Goal: Task Accomplishment & Management: Manage account settings

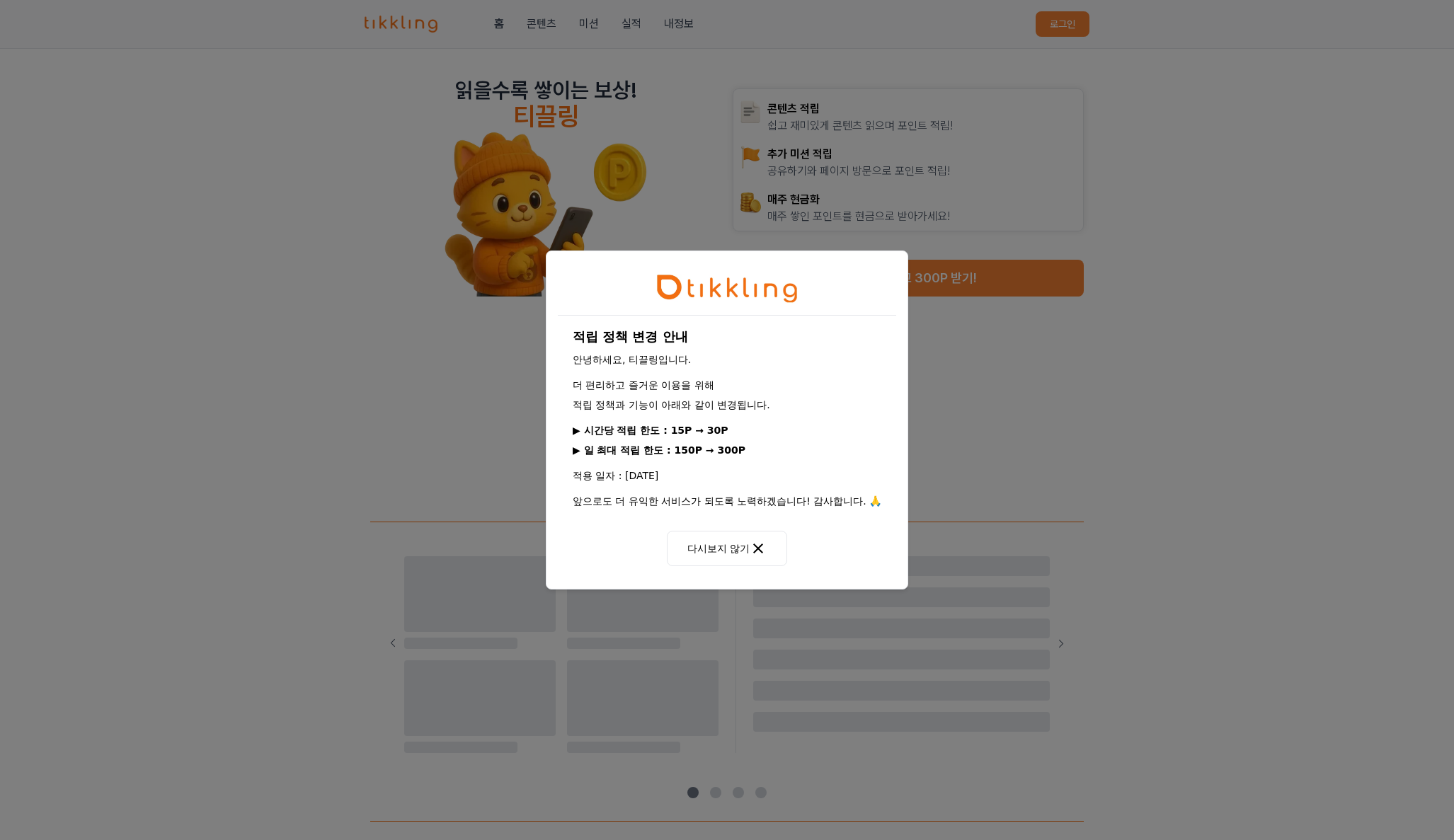
click at [754, 547] on icon at bounding box center [757, 548] width 17 height 17
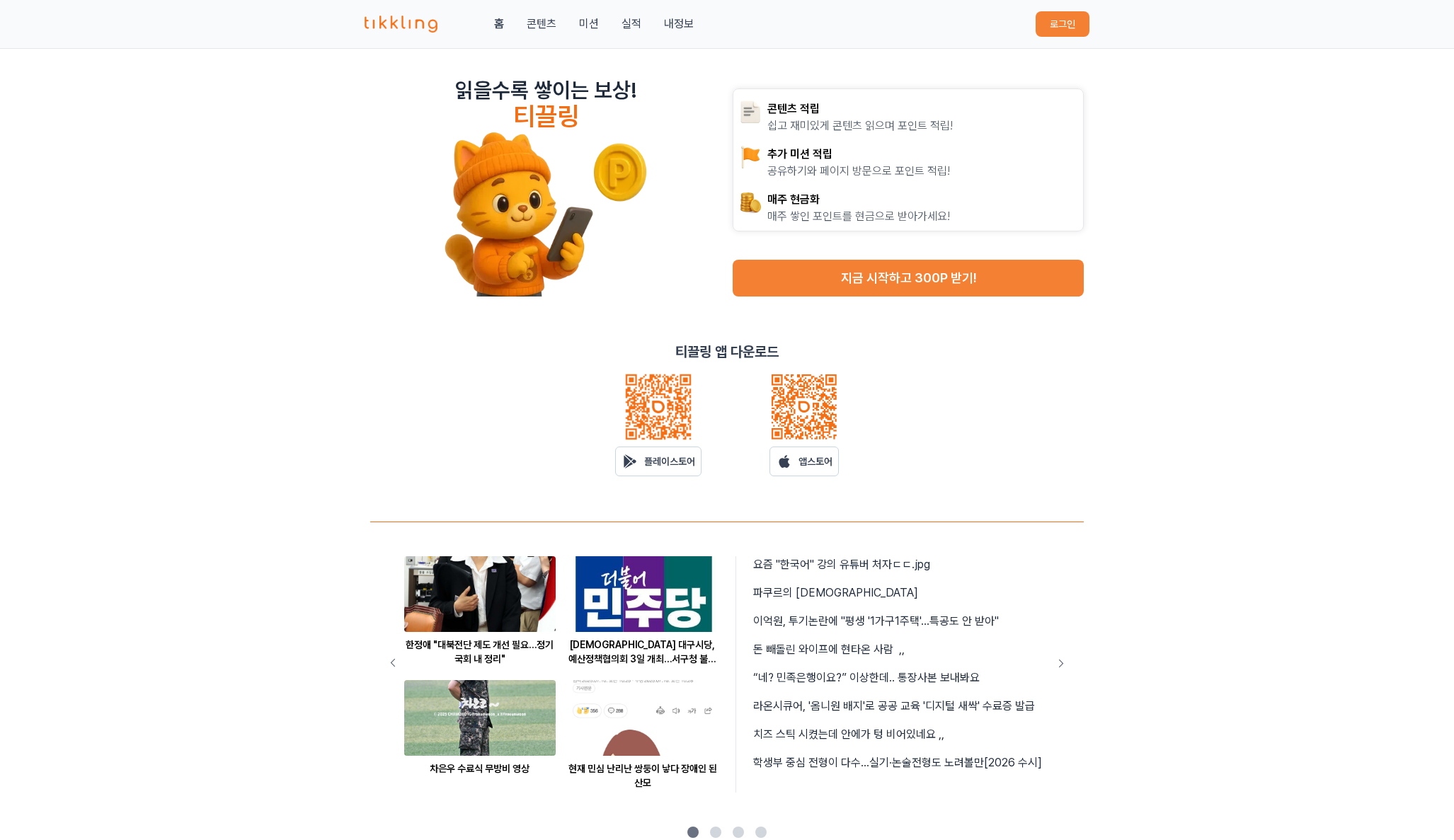
click at [680, 34] on div "홈 콘텐츠 미션 실적 내정보 로그인" at bounding box center [727, 24] width 725 height 48
click at [679, 27] on link "내정보" at bounding box center [678, 24] width 29 height 17
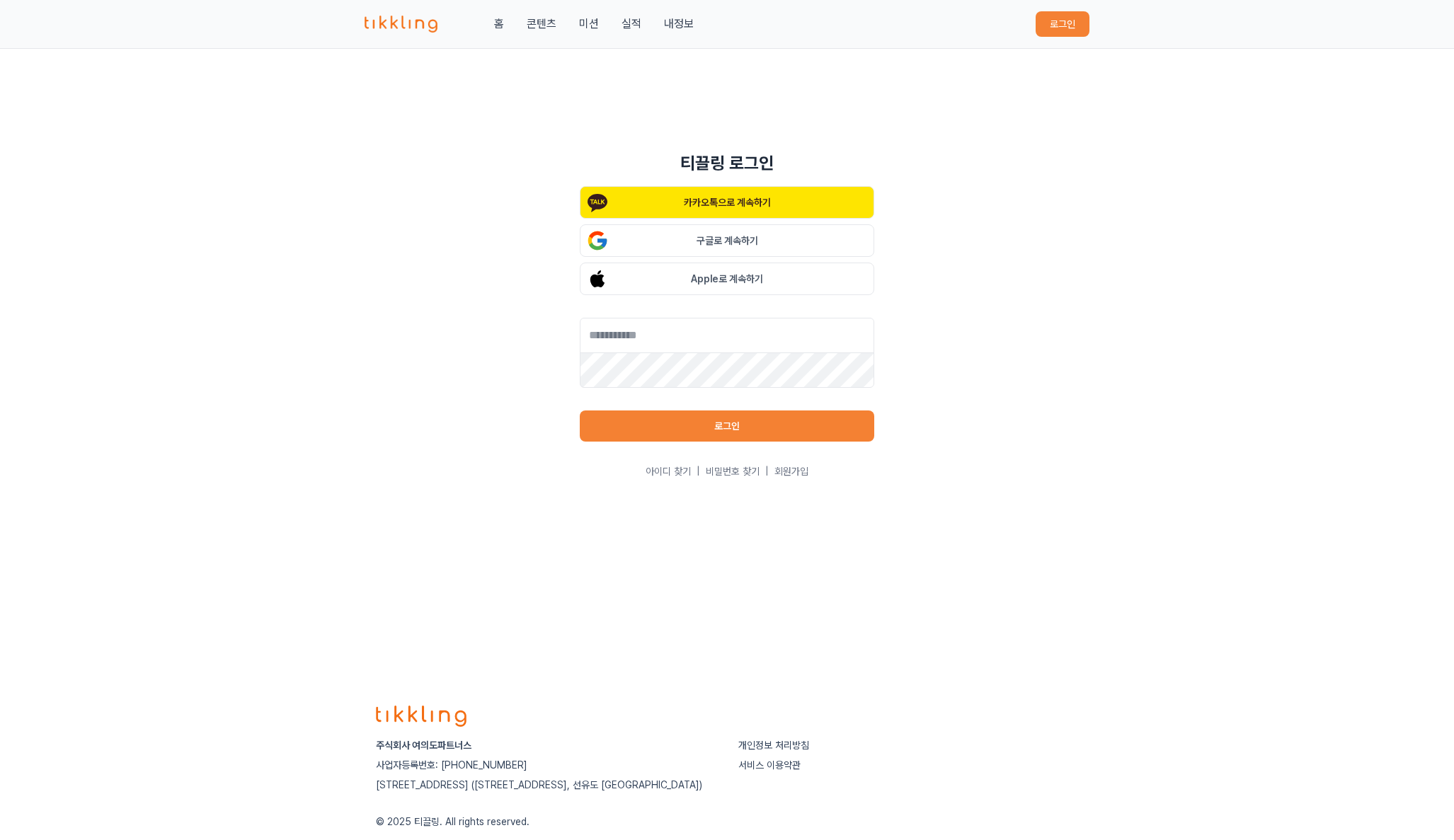
click at [1078, 33] on button "로그인" at bounding box center [1062, 24] width 53 height 26
click at [808, 203] on button "카카오톡으로 계속하기" at bounding box center [727, 202] width 295 height 33
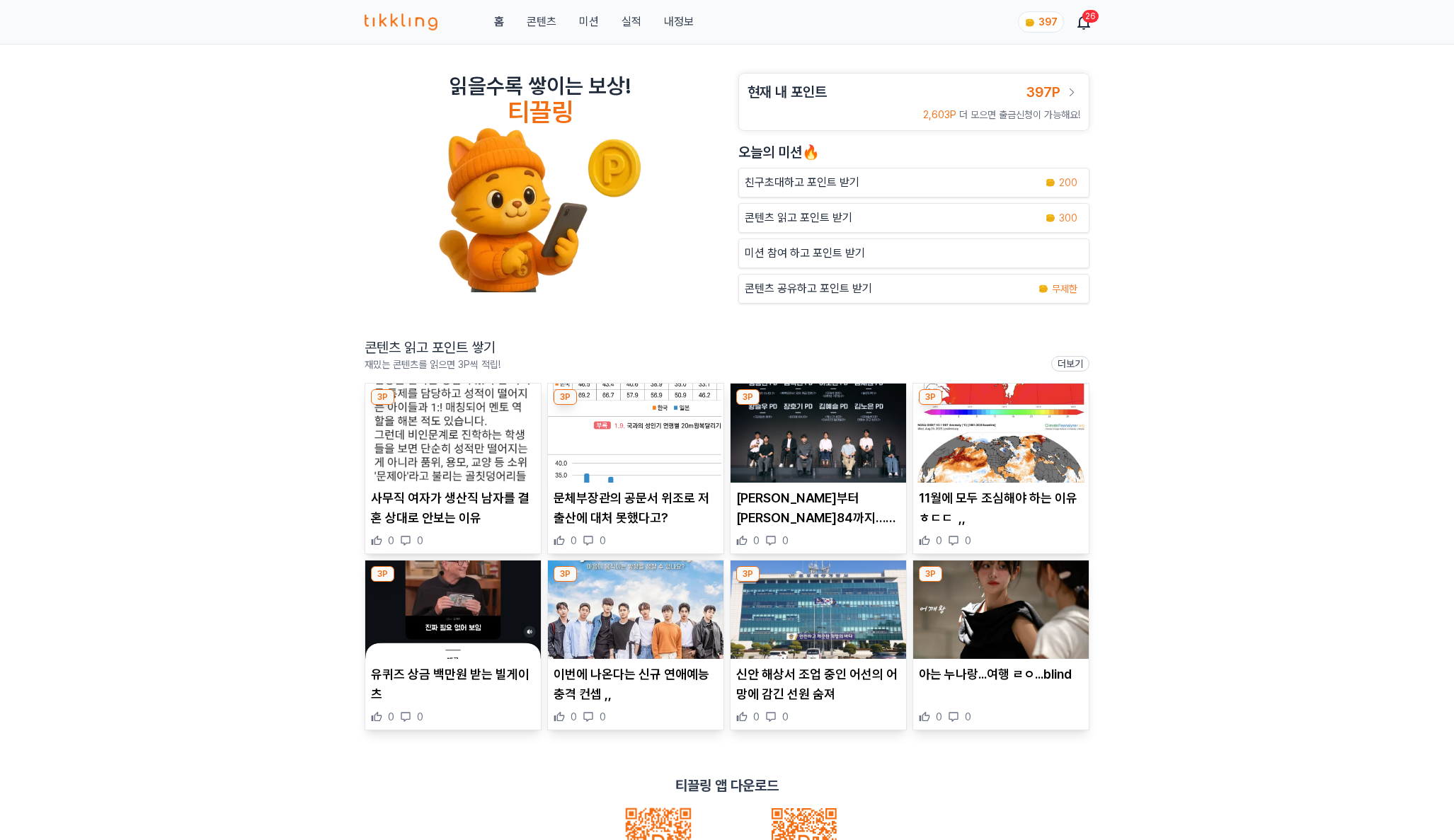
click at [662, 31] on div "홈 콘텐츠 미션 실적 내정보 397 26" at bounding box center [727, 21] width 725 height 44
click at [685, 16] on link "내정보" at bounding box center [678, 21] width 29 height 17
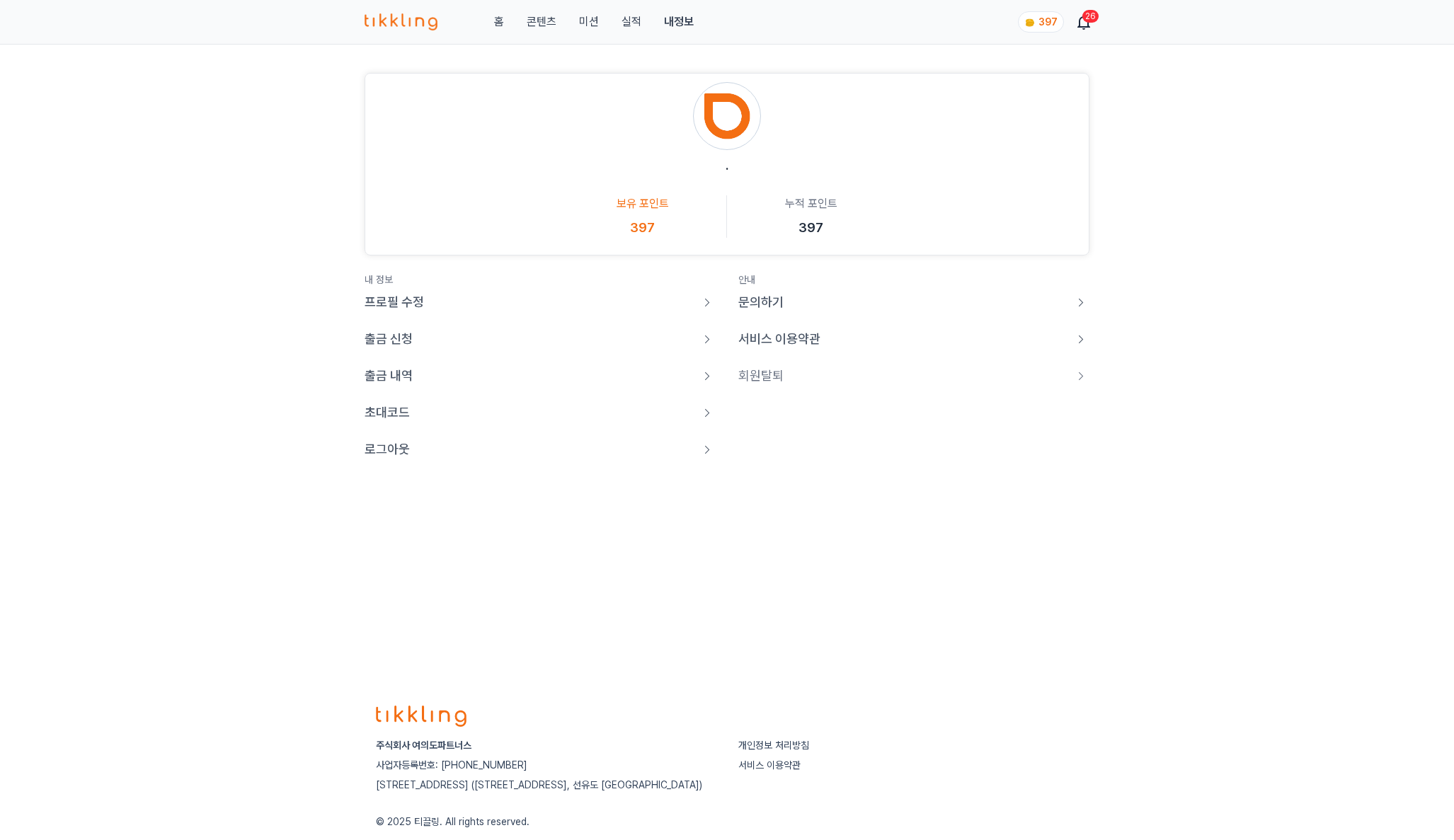
click at [532, 465] on div ". 보유 포인트 397 누적 포인트 397 내 정보 프로필 수정 출금 신청 출금 내역 초대코드 로그아웃 안내 문의하기 서비스 이용약관 회원탈퇴" at bounding box center [727, 364] width 1454 height 639
click at [537, 448] on link "로그아웃" at bounding box center [540, 449] width 351 height 20
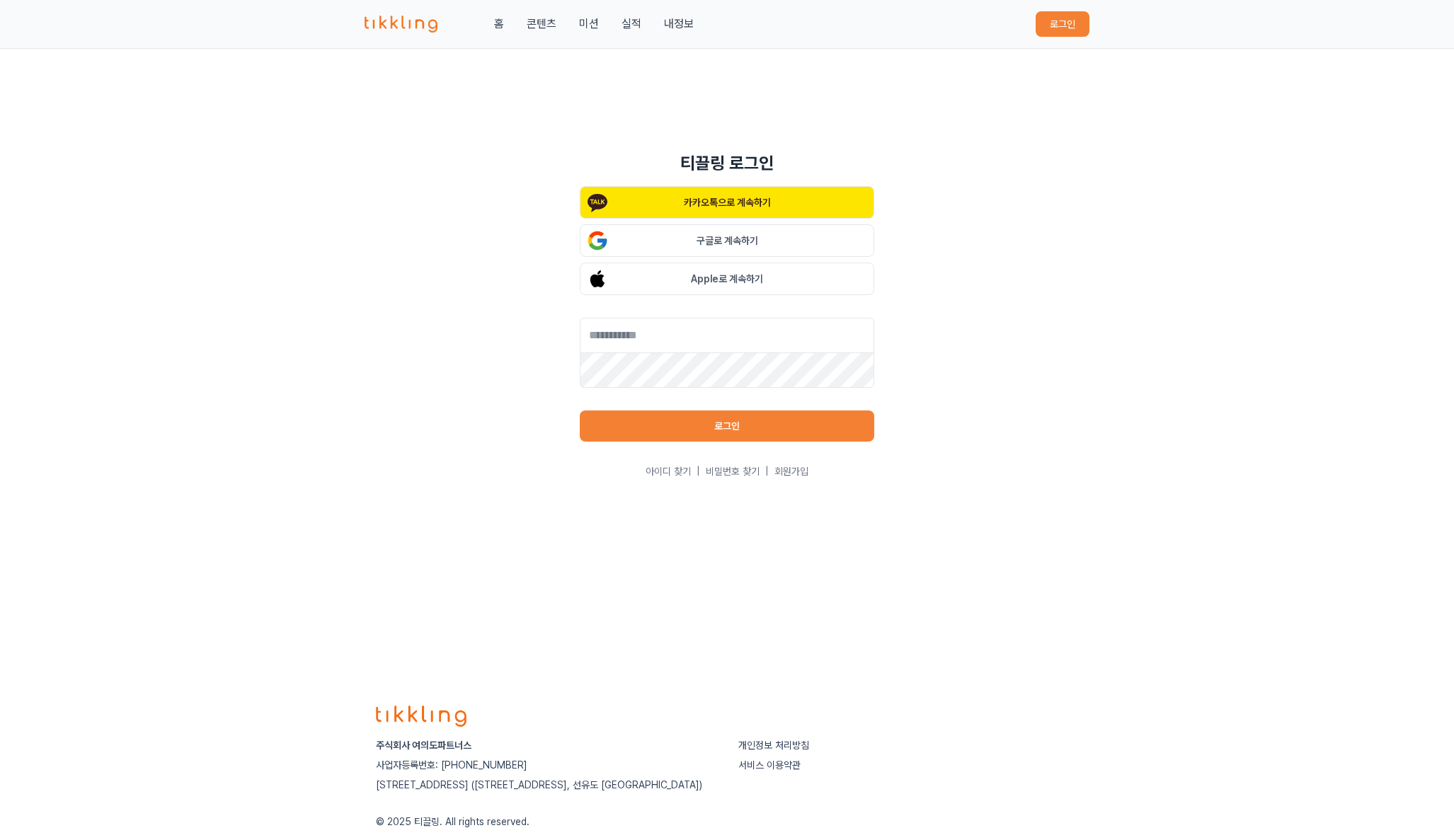
click at [756, 242] on button "구글로 계속하기" at bounding box center [727, 240] width 295 height 33
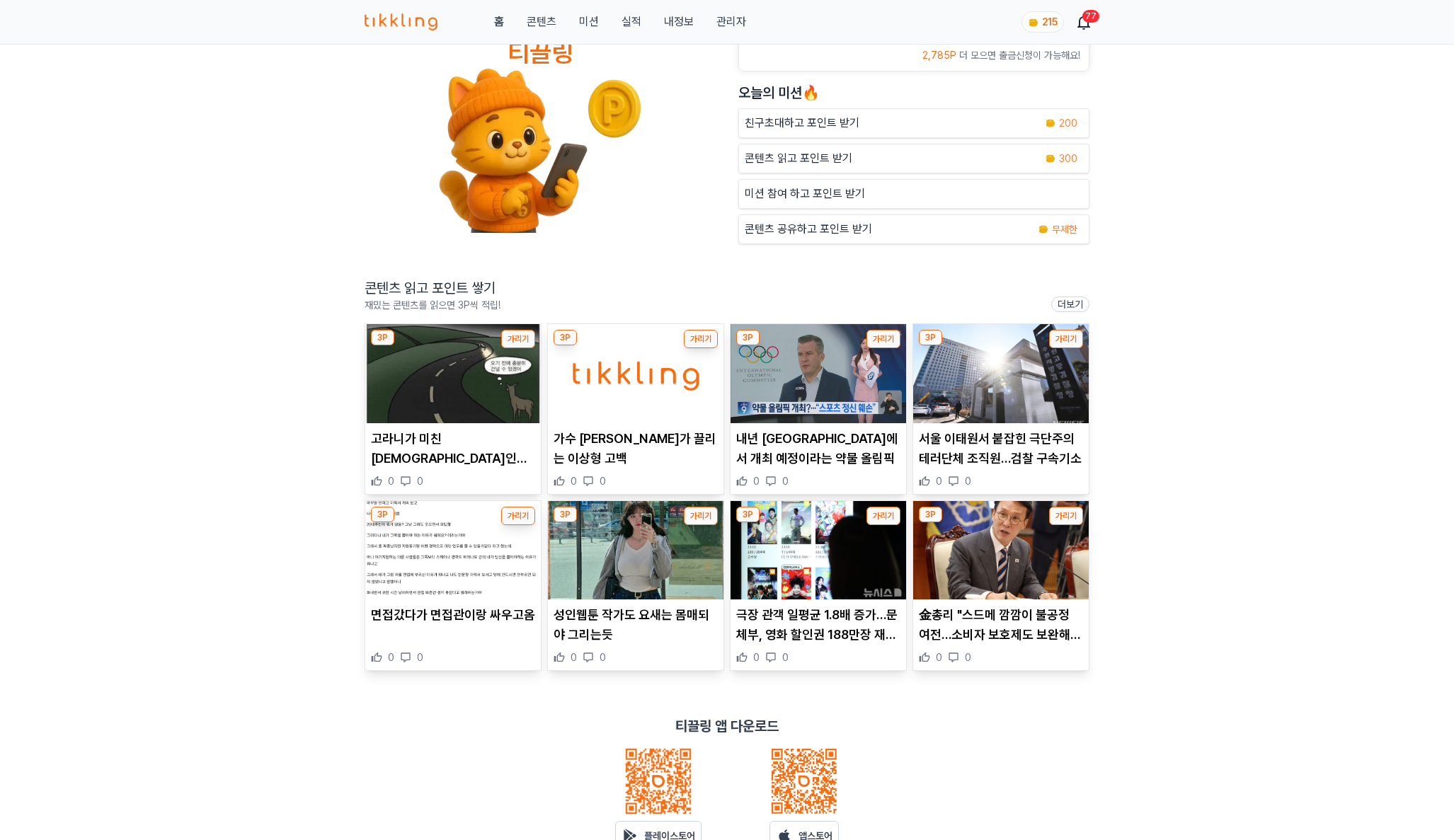
scroll to position [141, 0]
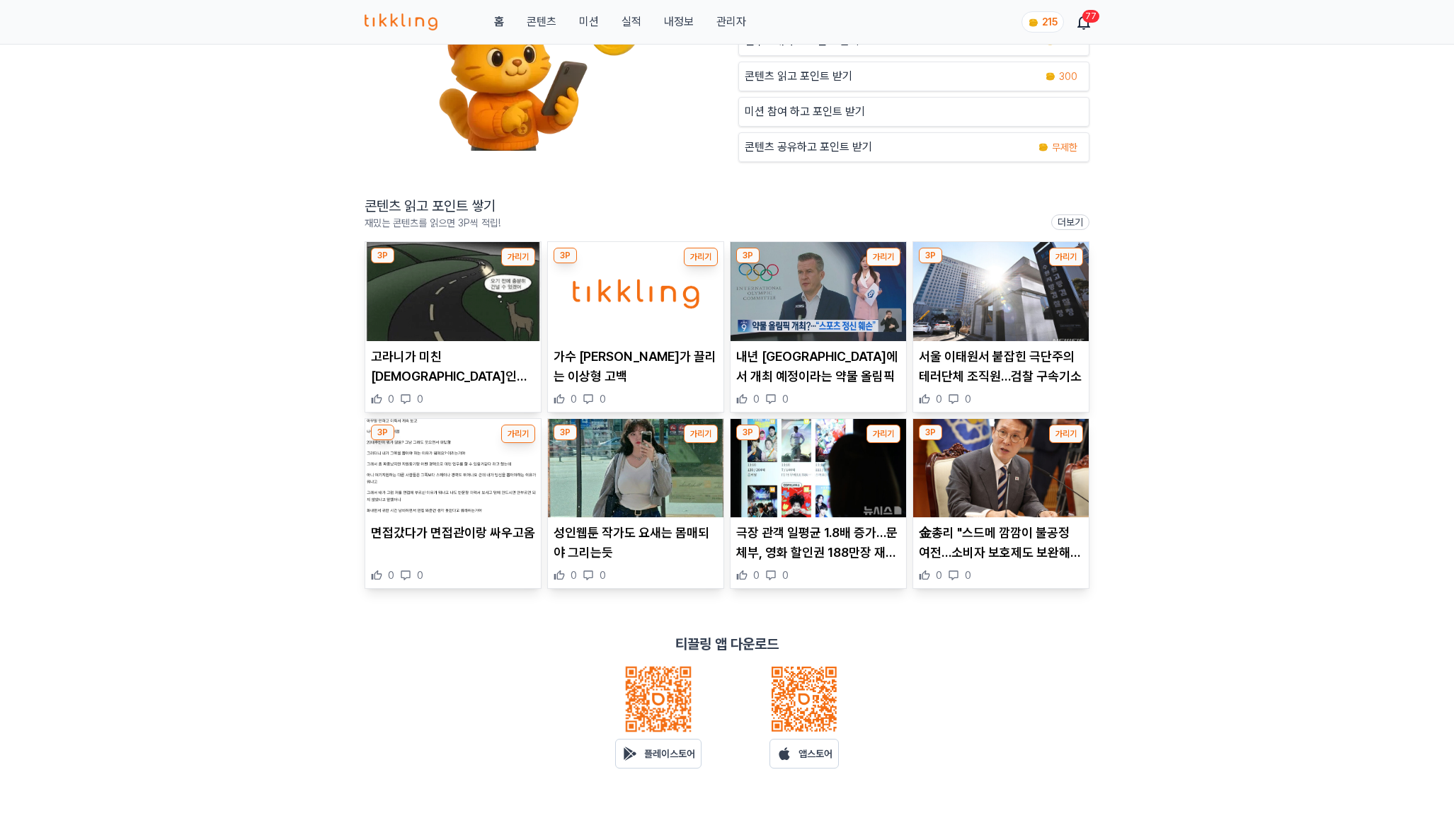
click at [739, 14] on link "관리자" at bounding box center [731, 21] width 29 height 17
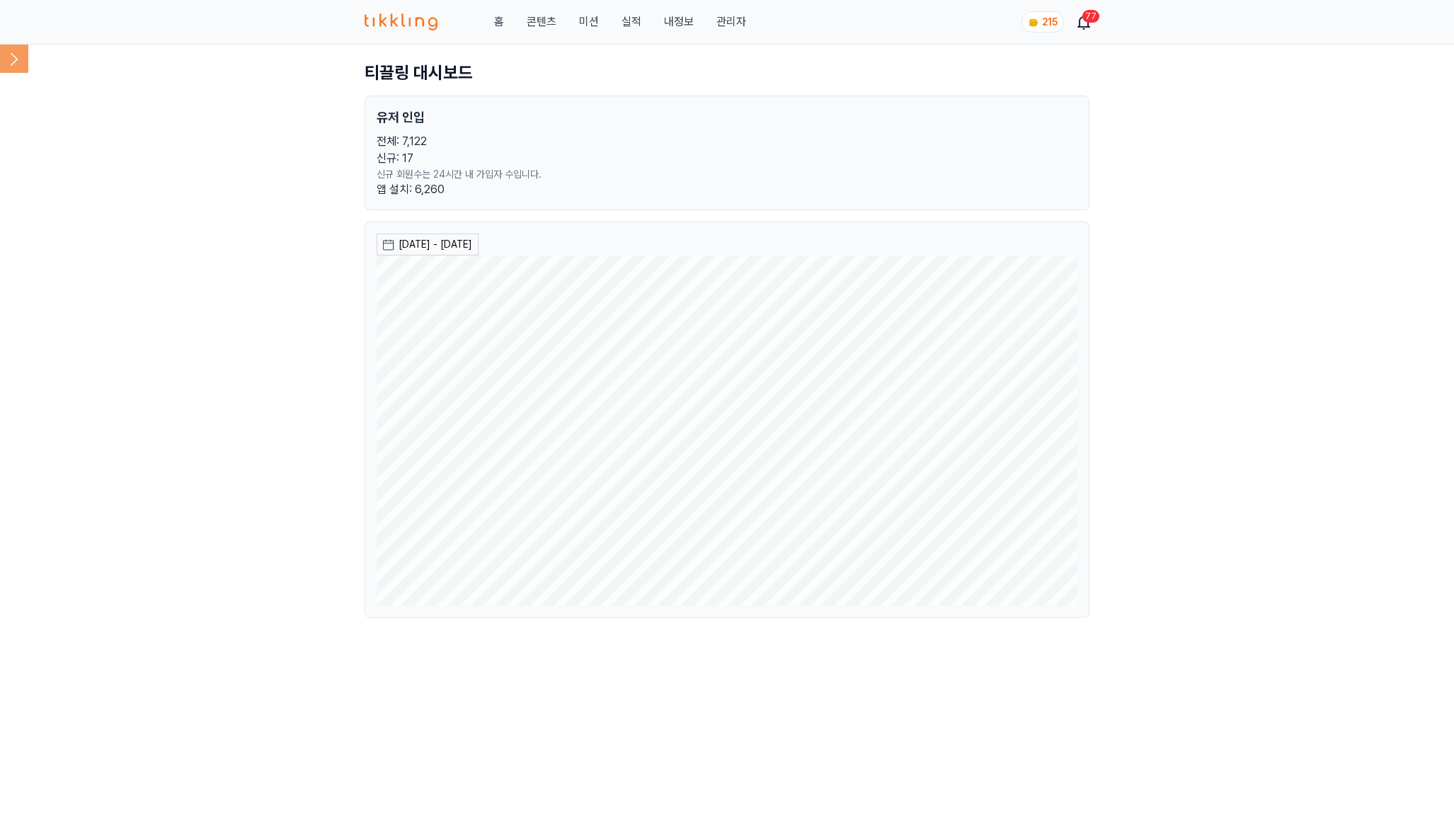
click at [12, 53] on icon at bounding box center [14, 59] width 28 height 28
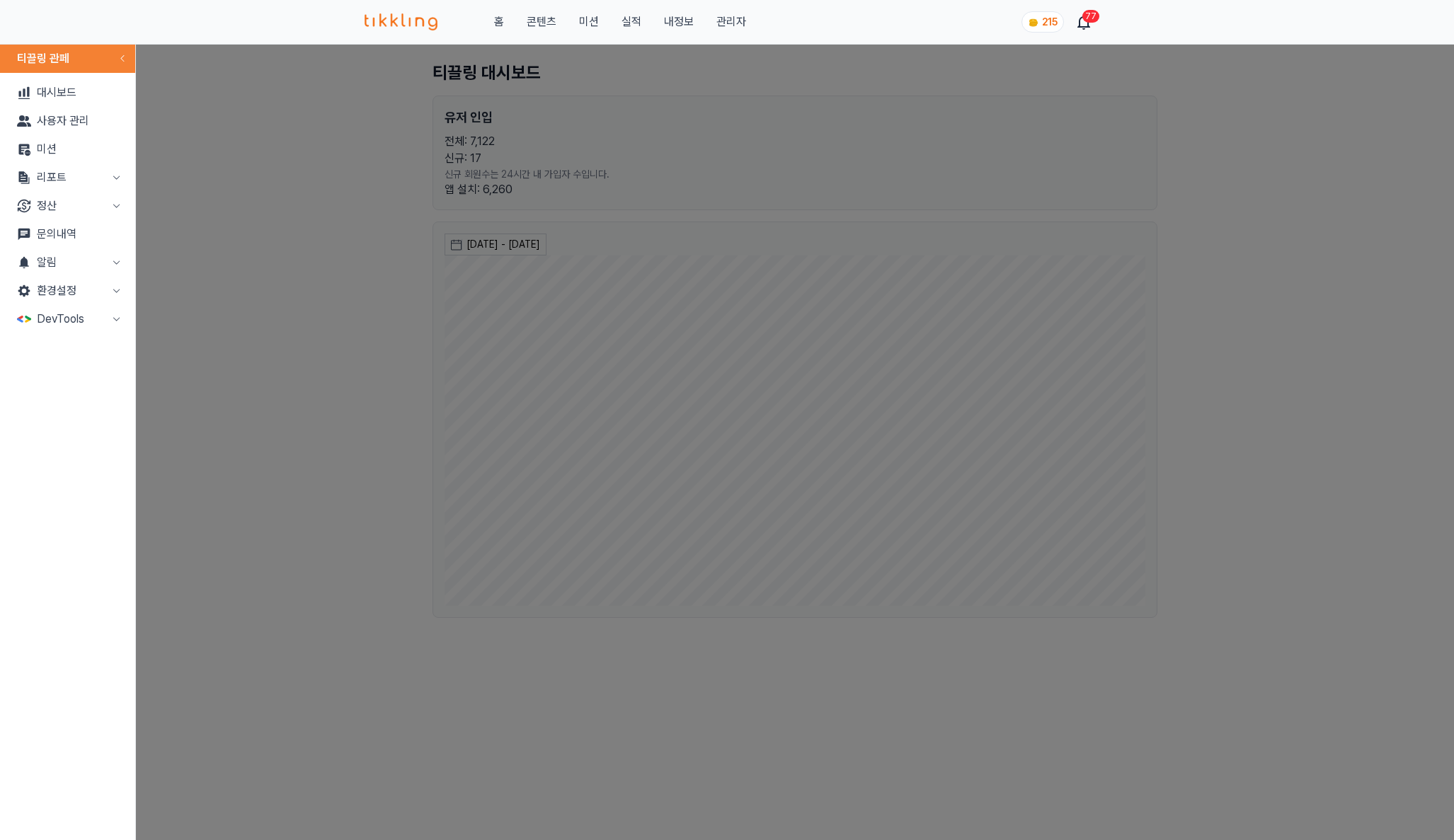
click at [85, 206] on button "정산" at bounding box center [67, 206] width 124 height 28
click at [92, 171] on button "리포트" at bounding box center [67, 178] width 124 height 28
click at [64, 343] on link "출금신청" at bounding box center [67, 348] width 124 height 28
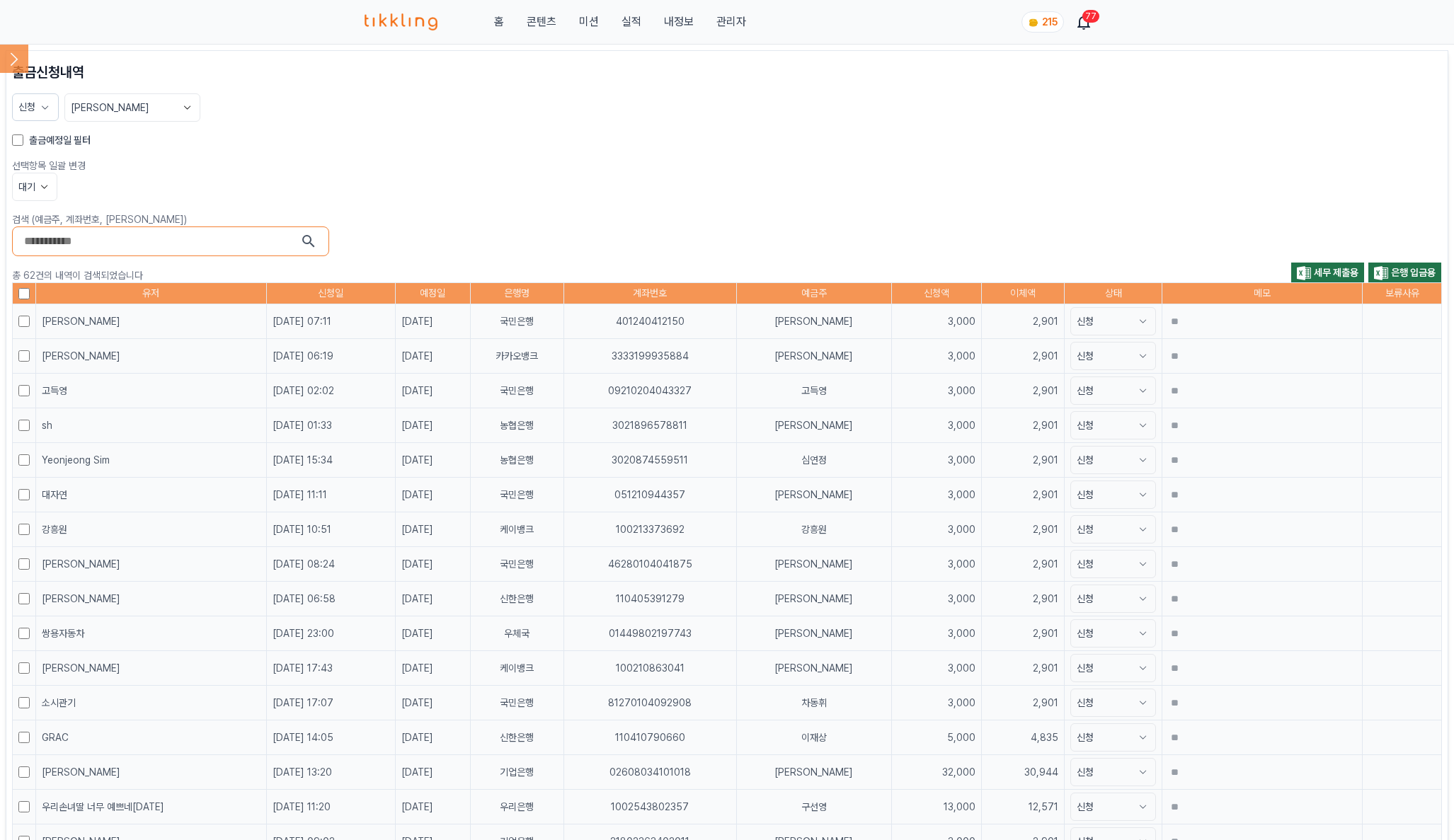
click at [36, 192] on button "대기" at bounding box center [35, 187] width 45 height 28
click at [27, 246] on button "대기" at bounding box center [34, 239] width 44 height 26
click at [78, 139] on label "출금예정일 필터" at bounding box center [60, 141] width 61 height 14
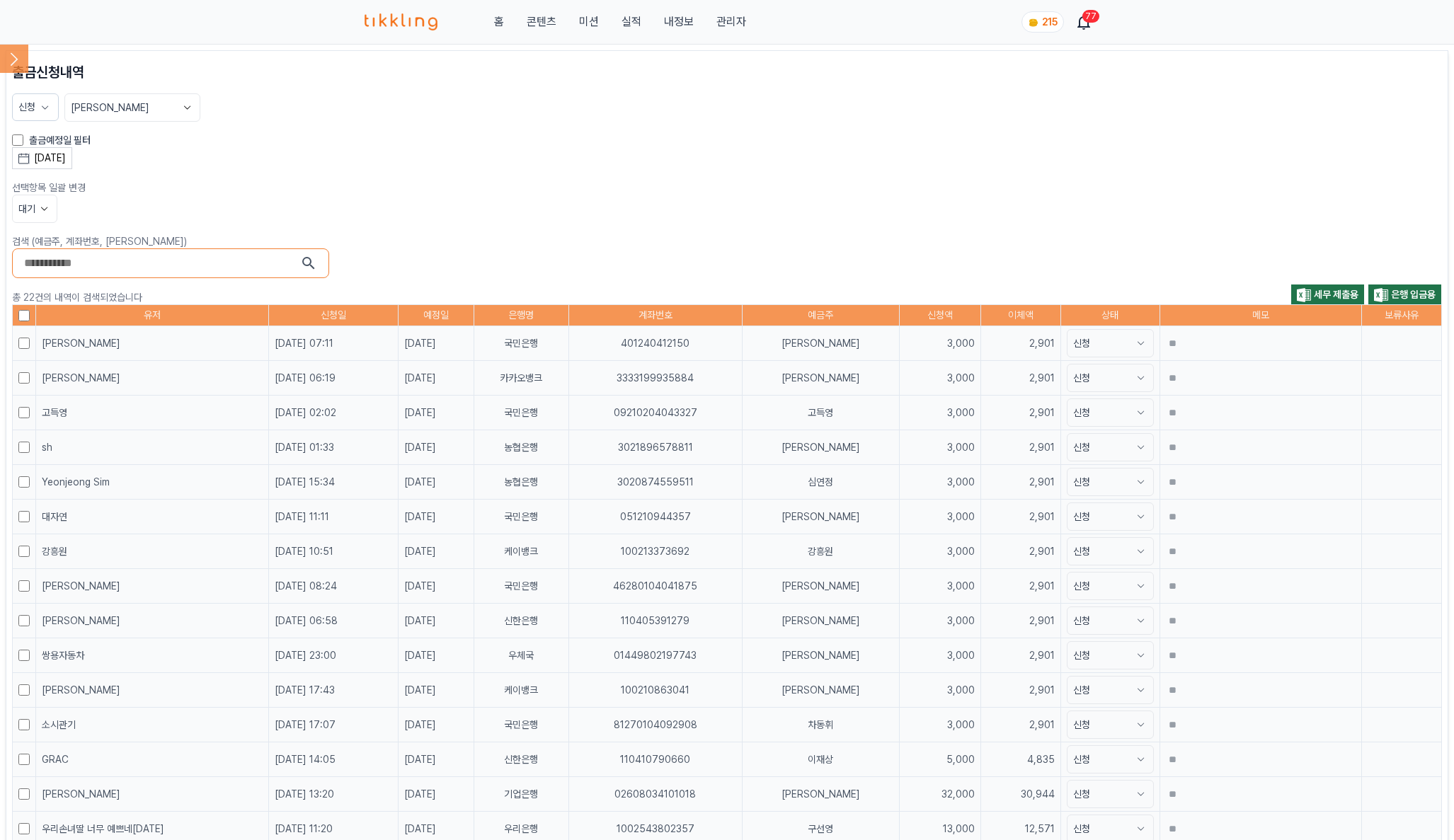
click at [72, 156] on button "2025-09-11" at bounding box center [43, 158] width 61 height 22
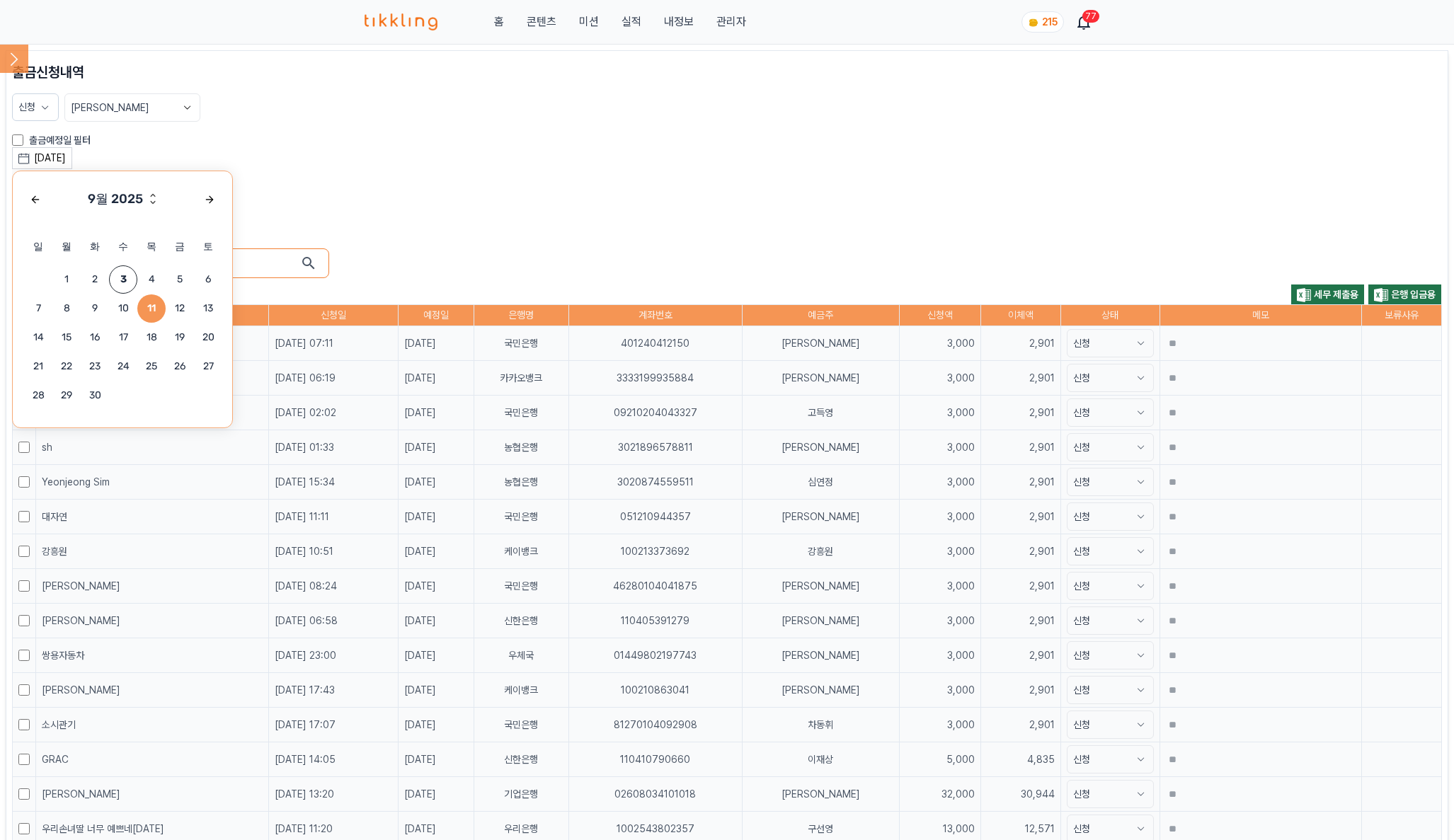
click at [154, 279] on span "4" at bounding box center [151, 279] width 28 height 28
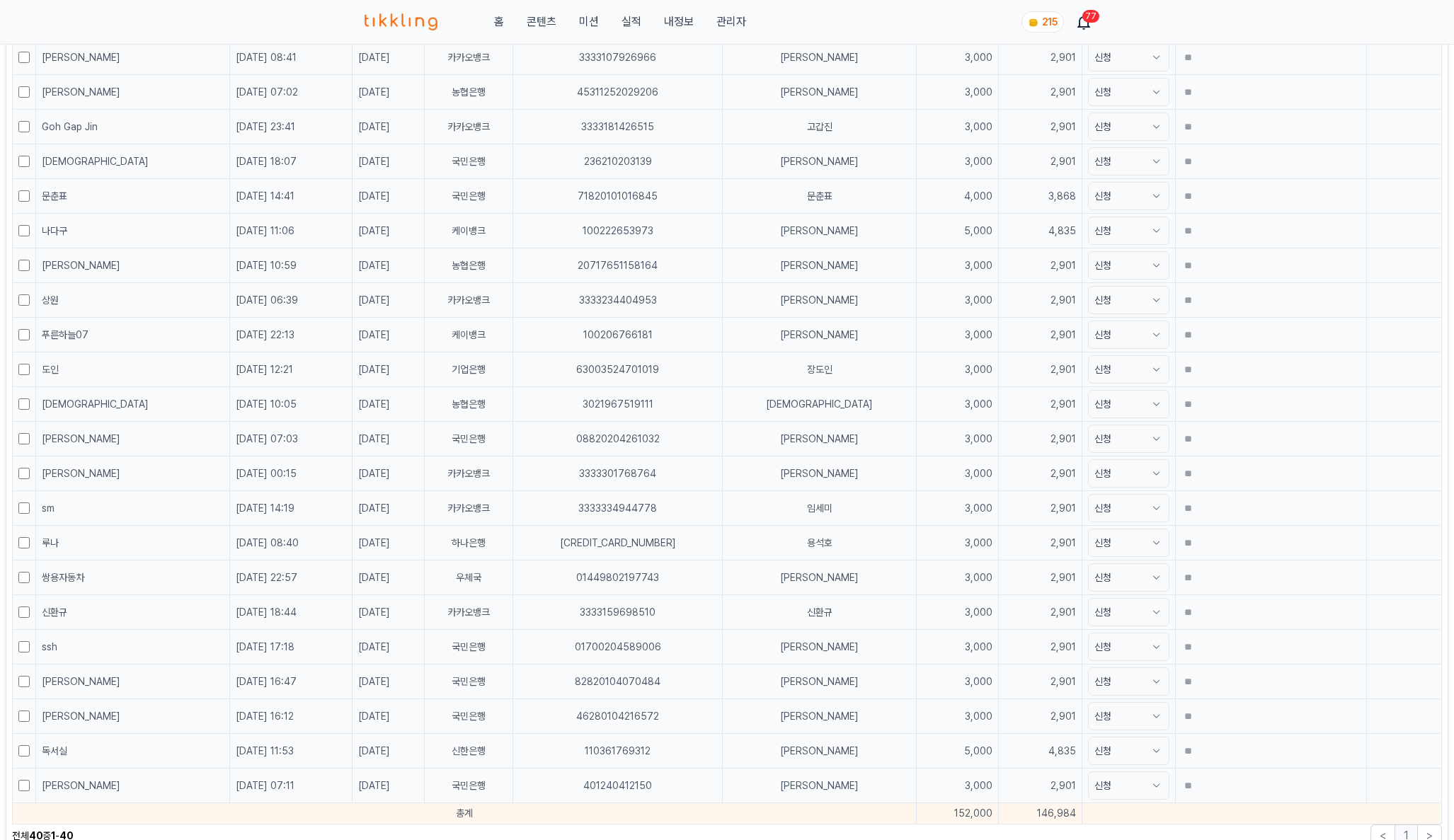
scroll to position [1237, 0]
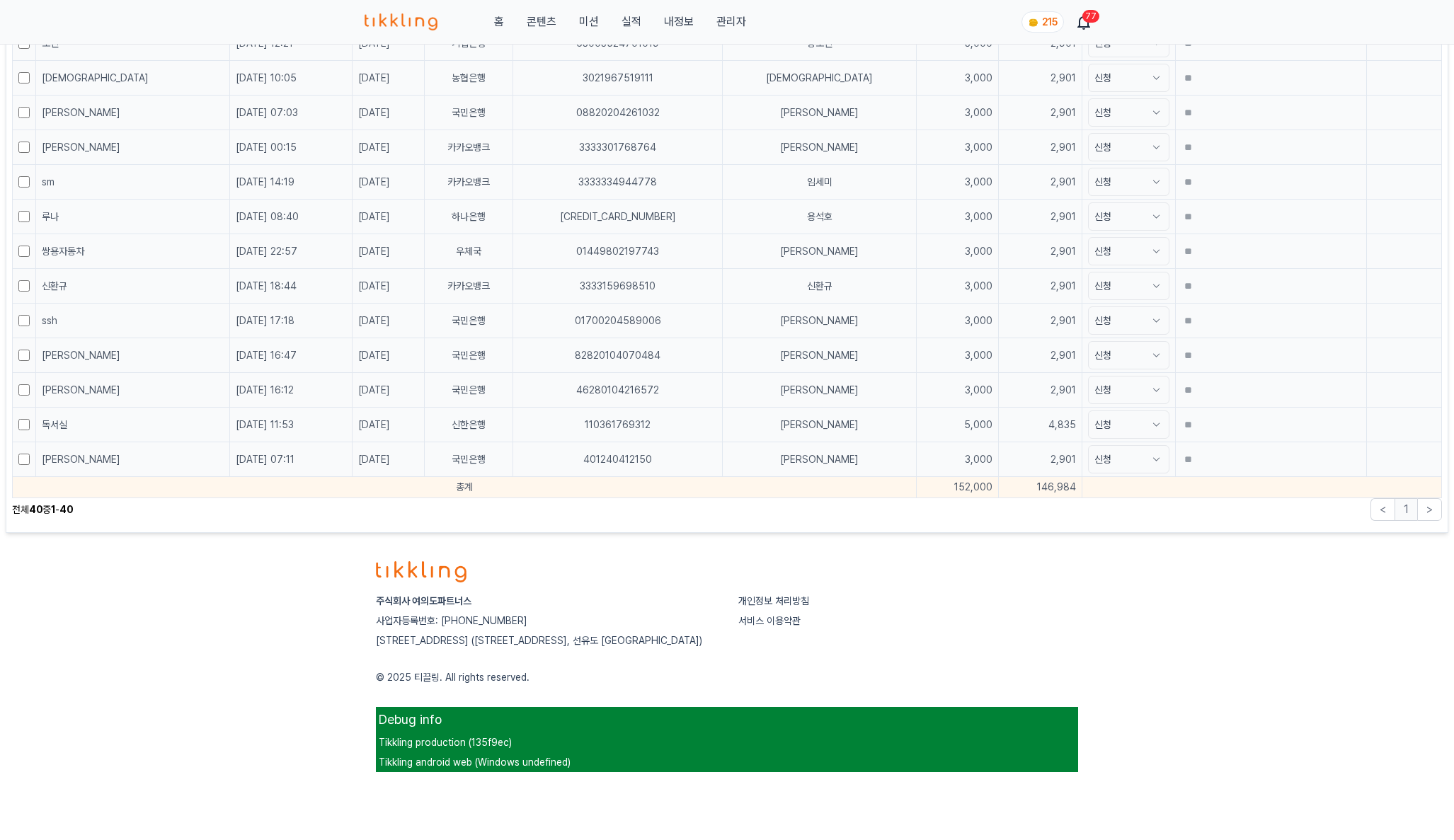
drag, startPoint x: 939, startPoint y: 488, endPoint x: 1024, endPoint y: 497, distance: 85.5
click at [1024, 497] on tr "총계 152,000 146,984" at bounding box center [727, 488] width 1429 height 21
copy tr "146,984"
click at [293, 611] on footer "주식회사 여의도파트너스 사업자등록번호: 722-87-02128 서울특별시 영등포구 양평로 157, 606호 (양평동5가, 선유도 투웨니퍼스트밸…" at bounding box center [727, 660] width 1454 height 245
